Goal: Information Seeking & Learning: Learn about a topic

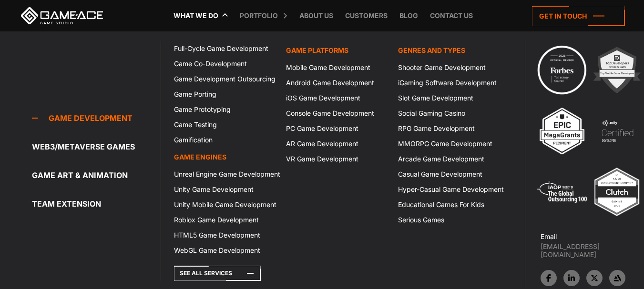
scroll to position [2907, 0]
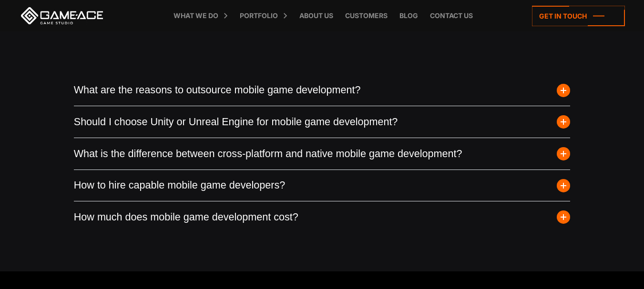
click at [228, 105] on button "What are the reasons to outsource mobile game development?" at bounding box center [322, 90] width 497 height 31
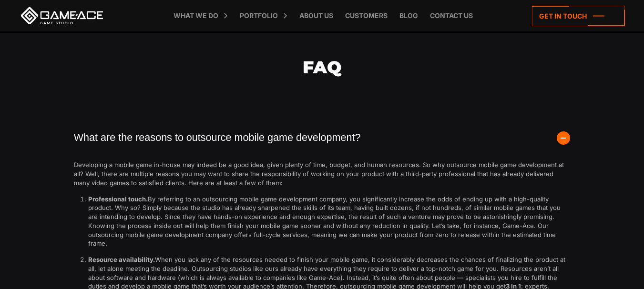
scroll to position [3240, 0]
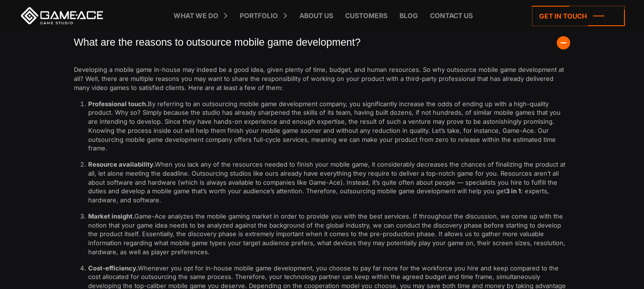
click at [390, 59] on button "What are the reasons to outsource mobile game development?" at bounding box center [322, 42] width 497 height 31
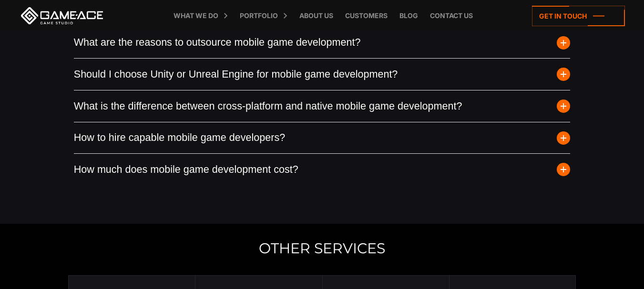
click at [139, 88] on button "Should I choose Unity or Unreal Engine for mobile game development?" at bounding box center [322, 74] width 497 height 31
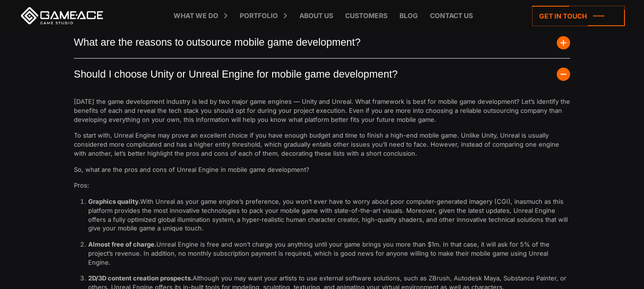
click at [139, 88] on button "Should I choose Unity or Unreal Engine for mobile game development?" at bounding box center [322, 74] width 497 height 31
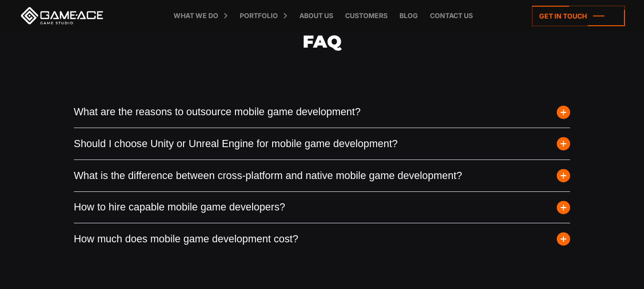
scroll to position [3193, 0]
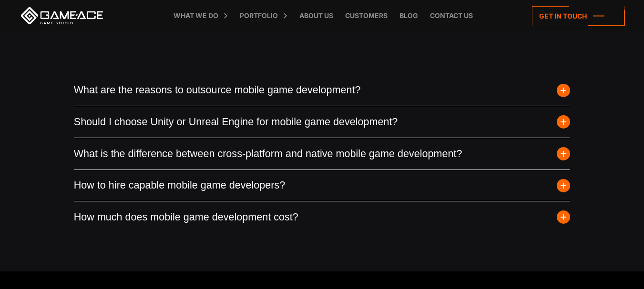
click at [325, 168] on button "What is the difference between cross-platform and native mobile game developmen…" at bounding box center [322, 153] width 497 height 31
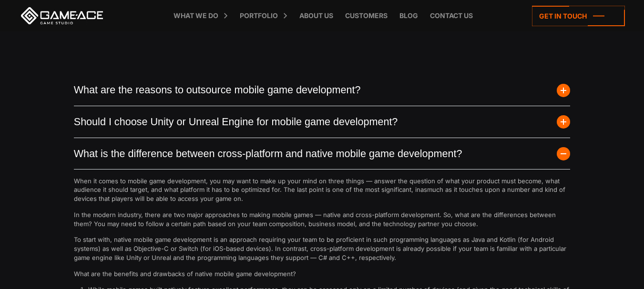
click at [220, 133] on button "Should I choose Unity or Unreal Engine for mobile game development?" at bounding box center [322, 121] width 497 height 31
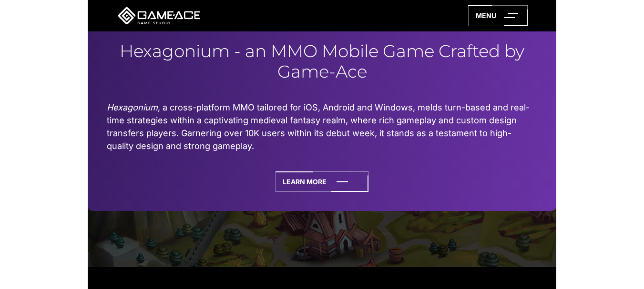
scroll to position [3195, 0]
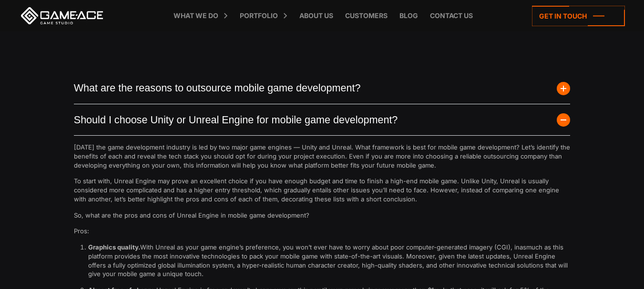
click at [203, 104] on button "What are the reasons to outsource mobile game development?" at bounding box center [322, 88] width 497 height 31
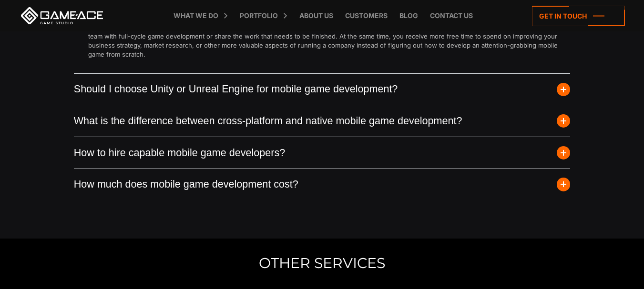
scroll to position [3528, 0]
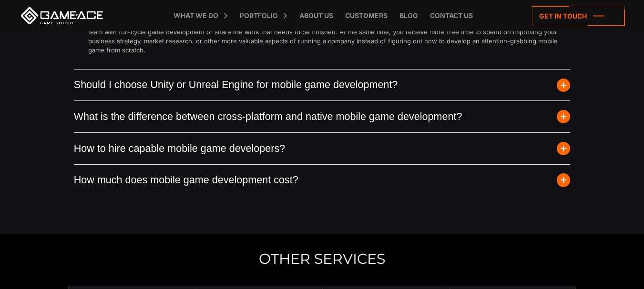
click at [251, 91] on button "Should I choose Unity or Unreal Engine for mobile game development?" at bounding box center [322, 85] width 497 height 31
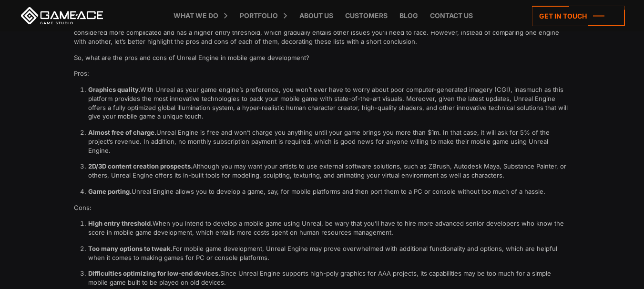
scroll to position [3290, 0]
